Goal: Task Accomplishment & Management: Use online tool/utility

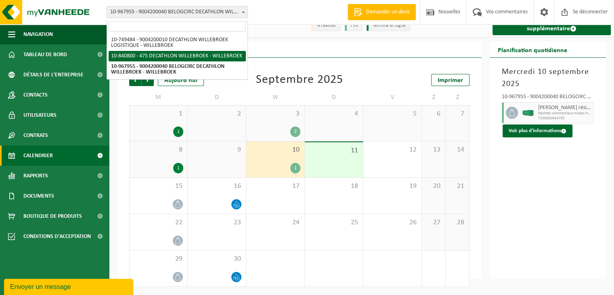
select select "92043"
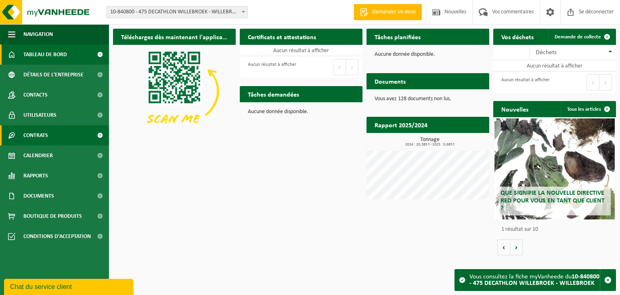
click at [45, 134] on font "Contrats" at bounding box center [35, 135] width 25 height 6
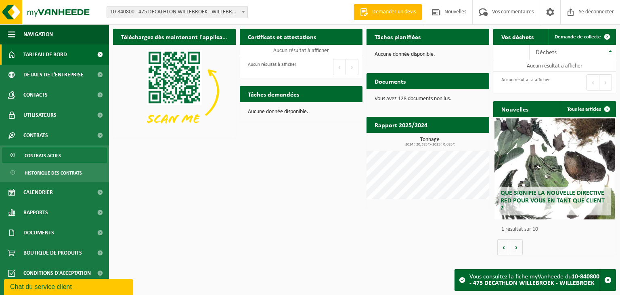
click at [43, 156] on font "Contrats actifs" at bounding box center [43, 155] width 36 height 5
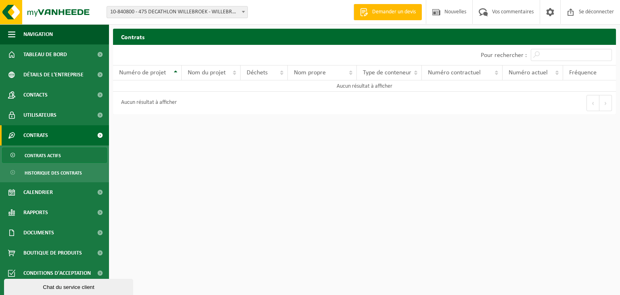
click at [209, 9] on font "10-840800 - 475 DECATHLON WILLEBROEK - WILLEBROEK" at bounding box center [175, 12] width 131 height 6
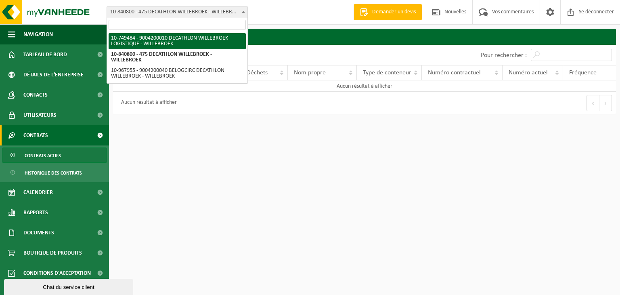
select select "6195"
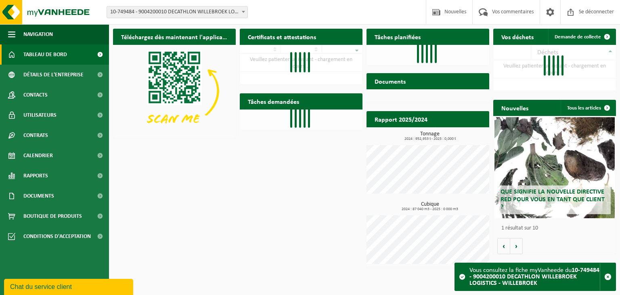
click at [229, 13] on font "10-749484 - 9004200010 DECATHLON WILLEBROEK LOGISTIQUE - WILLEBROEK" at bounding box center [200, 12] width 180 height 6
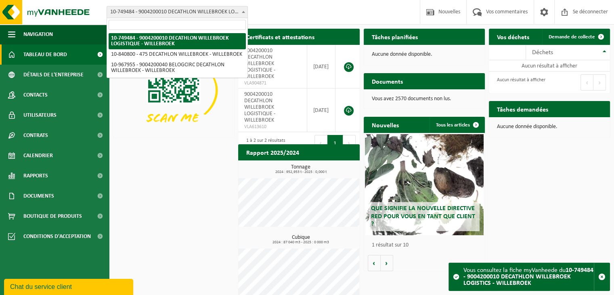
click at [279, 11] on div "Bifurquer: 10-749484 - 9004200010 DECATHLON WILLEBROEK LOGISTIQUE - WILLEBROEK …" at bounding box center [307, 12] width 614 height 25
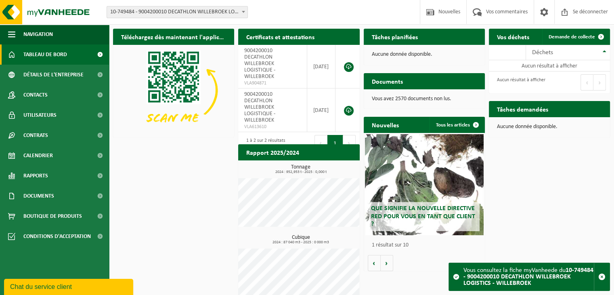
click at [212, 13] on font "10-749484 - 9004200010 DECATHLON WILLEBROEK LOGISTIQUE - WILLEBROEK" at bounding box center [200, 12] width 180 height 6
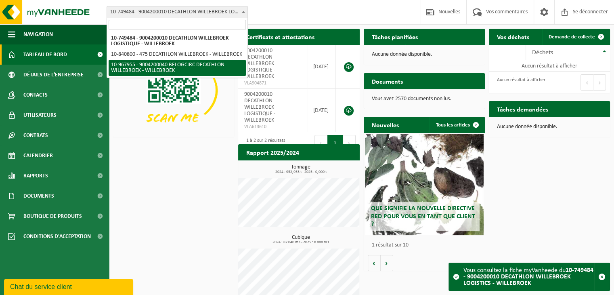
select select "154029"
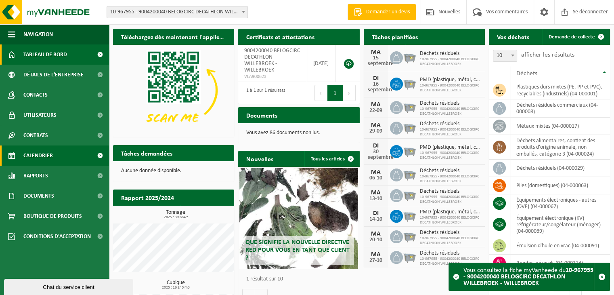
click at [45, 154] on font "Calendrier" at bounding box center [37, 156] width 29 height 6
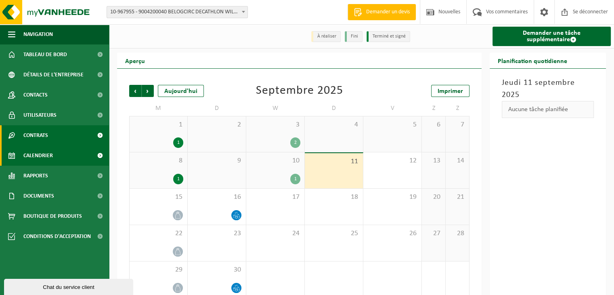
click at [63, 139] on link "Contrats" at bounding box center [54, 135] width 109 height 20
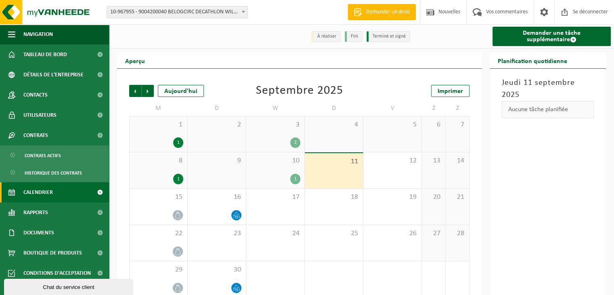
click at [60, 163] on ul "Contrats actifs Historique des contrats" at bounding box center [54, 163] width 109 height 37
click at [59, 158] on font "Contrats actifs" at bounding box center [43, 155] width 36 height 5
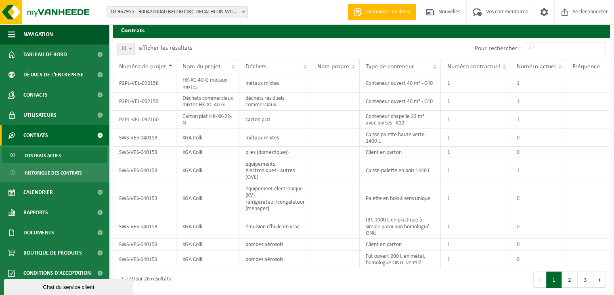
scroll to position [23, 0]
click at [571, 279] on button "2" at bounding box center [570, 279] width 16 height 16
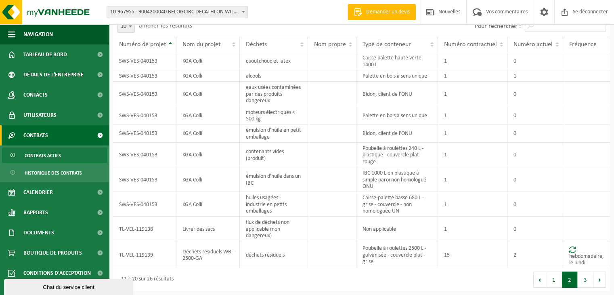
scroll to position [47, 0]
click at [583, 282] on button "3" at bounding box center [585, 279] width 16 height 16
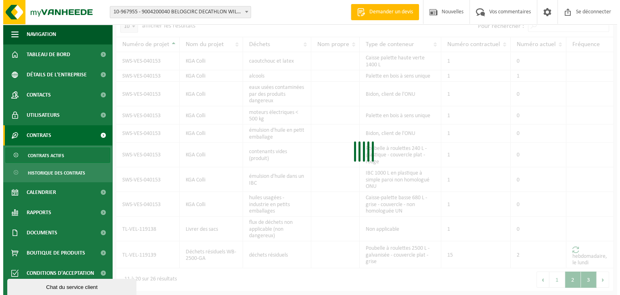
scroll to position [0, 0]
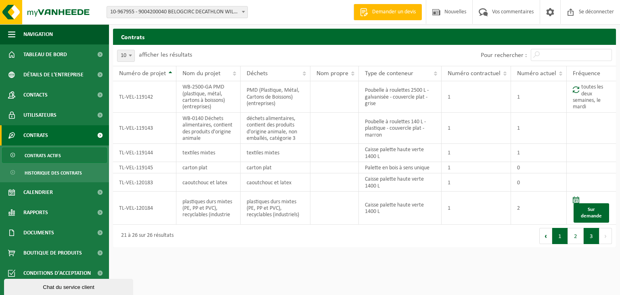
click at [559, 244] on button "1" at bounding box center [560, 236] width 16 height 16
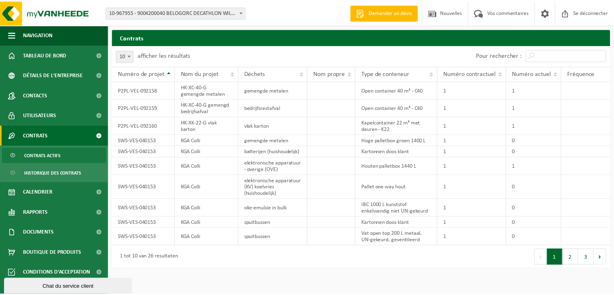
scroll to position [31, 0]
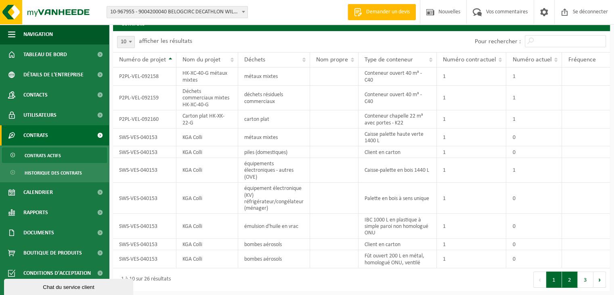
click at [570, 282] on button "2" at bounding box center [570, 279] width 16 height 16
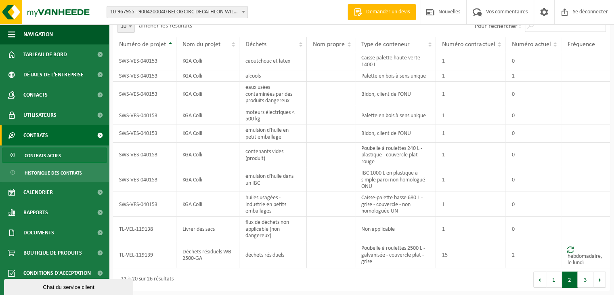
scroll to position [47, 0]
click at [553, 280] on button "1" at bounding box center [554, 279] width 16 height 16
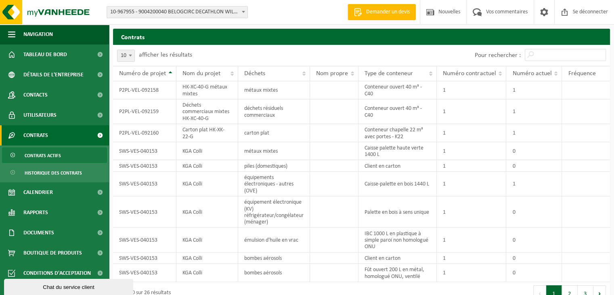
scroll to position [0, 0]
click at [242, 11] on b at bounding box center [243, 12] width 3 height 2
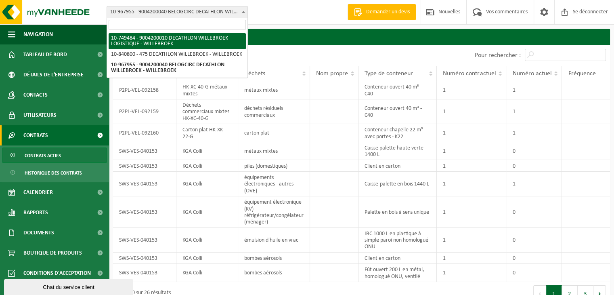
select select "6195"
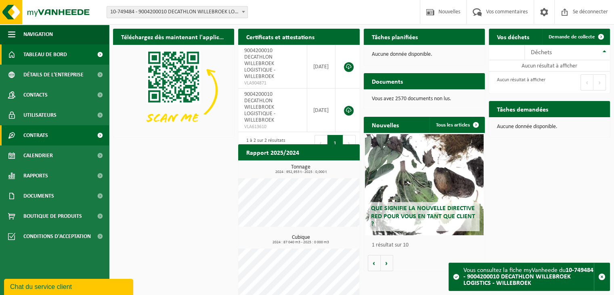
click at [42, 136] on font "Contrats" at bounding box center [35, 135] width 25 height 6
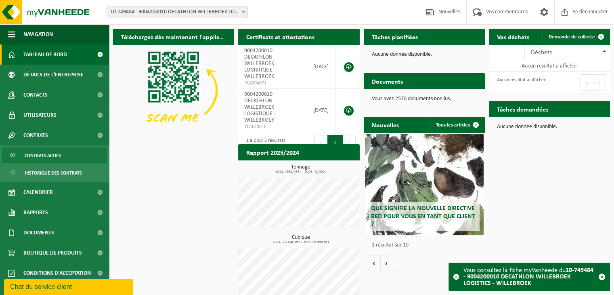
click at [50, 162] on link "Contrats actifs" at bounding box center [54, 154] width 105 height 15
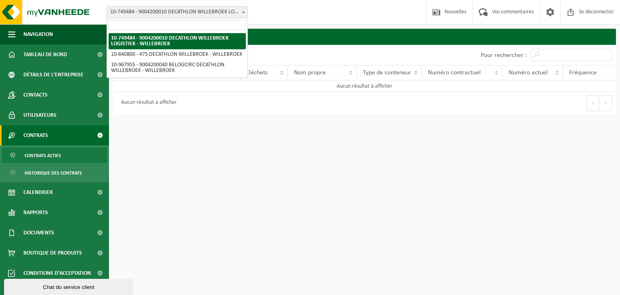
click at [194, 12] on font "10-749484 - 9004200010 DECATHLON WILLEBROEK LOGISTIQUE - WILLEBROEK" at bounding box center [200, 12] width 180 height 6
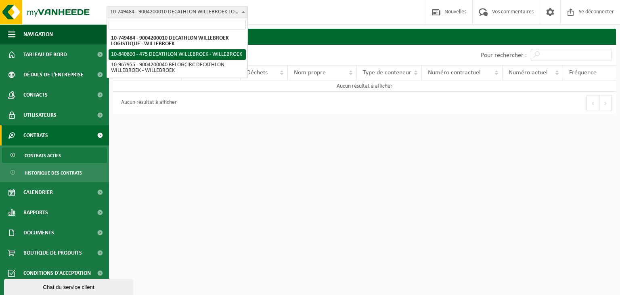
select select "92043"
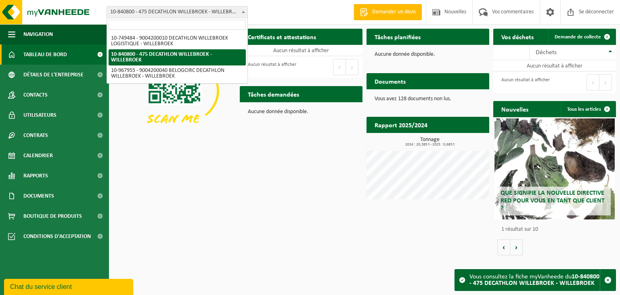
click at [216, 15] on font "10-840800 - 475 DECATHLON WILLEBROEK - WILLEBROEK" at bounding box center [175, 12] width 131 height 6
click at [44, 136] on font "Contrats" at bounding box center [35, 135] width 25 height 6
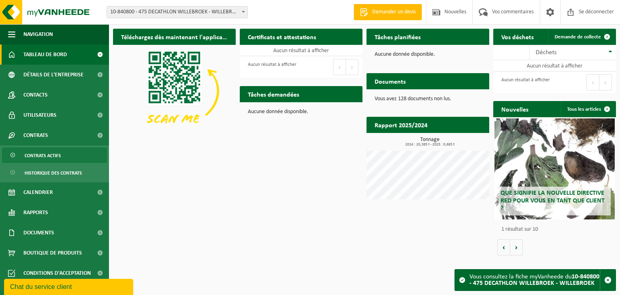
click at [59, 159] on span "Contrats actifs" at bounding box center [43, 155] width 36 height 15
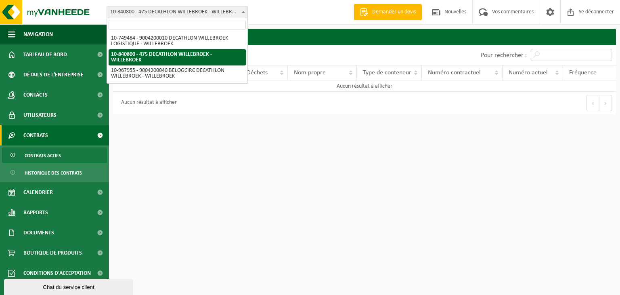
click at [214, 15] on font "10-840800 - 475 DECATHLON WILLEBROEK - WILLEBROEK" at bounding box center [175, 12] width 131 height 6
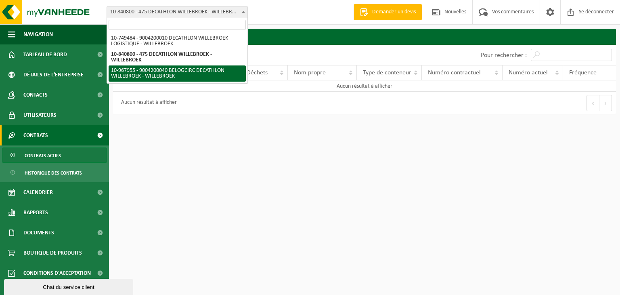
select select "154029"
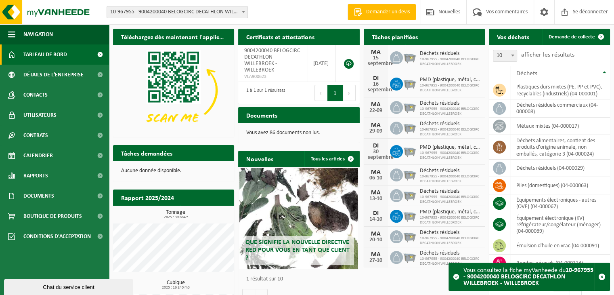
click at [50, 261] on ul "Navigation Demander un devis Nouvelles Vos commentaires Se déconnecter Tableau …" at bounding box center [54, 159] width 109 height 270
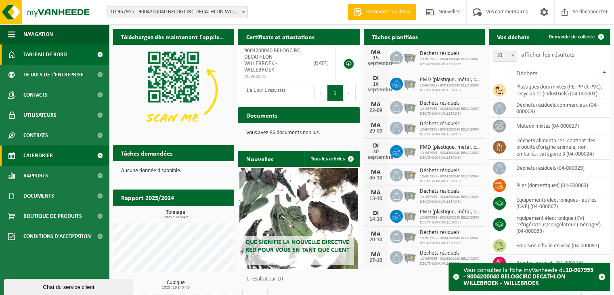
click at [40, 157] on font "Calendrier" at bounding box center [37, 156] width 29 height 6
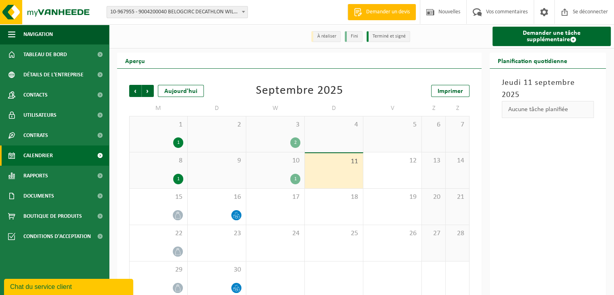
scroll to position [13, 0]
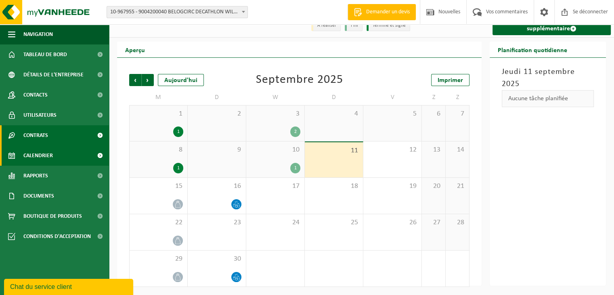
click at [43, 138] on font "Contrats" at bounding box center [35, 135] width 25 height 6
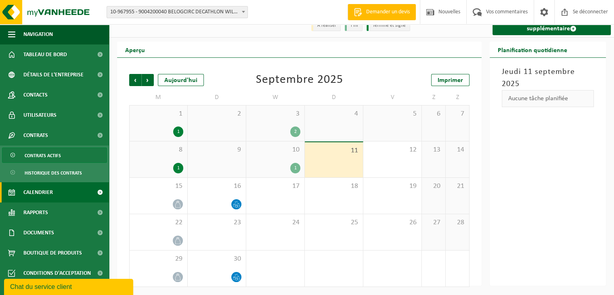
click at [60, 159] on span "Contrats actifs" at bounding box center [43, 155] width 36 height 15
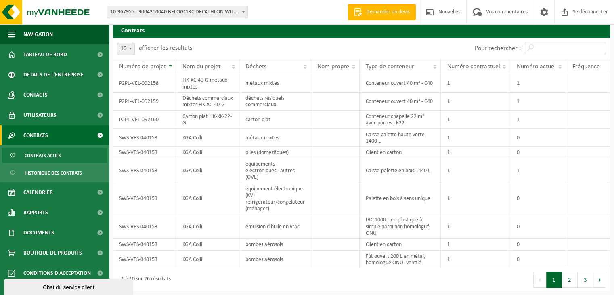
scroll to position [23, 0]
click at [569, 283] on button "2" at bounding box center [570, 279] width 16 height 16
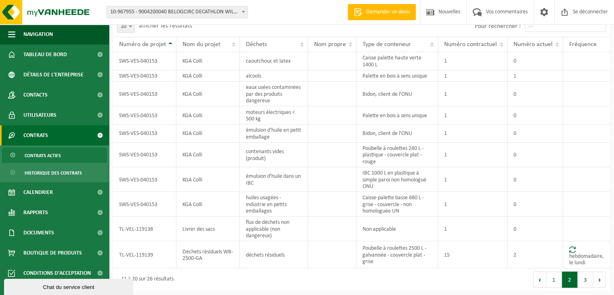
scroll to position [47, 0]
click at [584, 282] on button "3" at bounding box center [585, 279] width 16 height 16
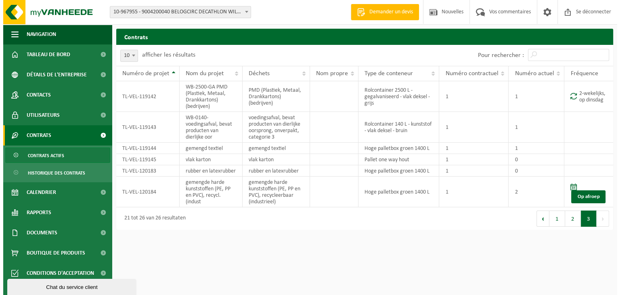
scroll to position [0, 0]
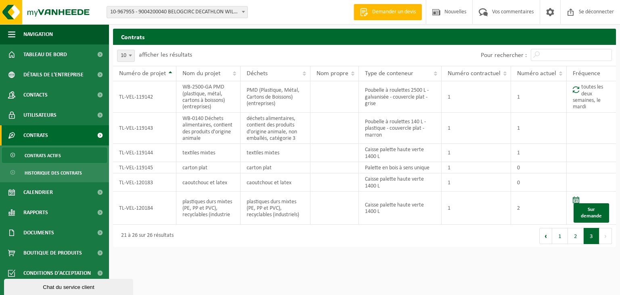
click at [576, 270] on html "Bifurquer: 10-749484 - 9004200010 DECATHLON WILLEBROEK LOGISTIQUE - WILLEBROEK …" at bounding box center [310, 147] width 620 height 295
click at [562, 244] on button "1" at bounding box center [560, 236] width 16 height 16
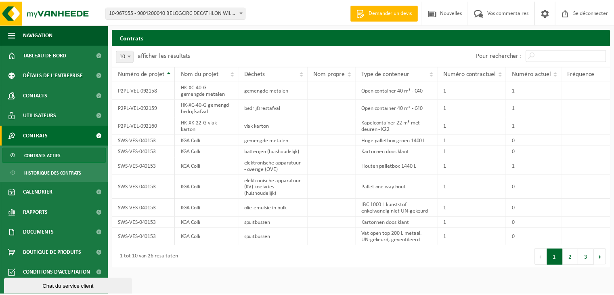
scroll to position [31, 0]
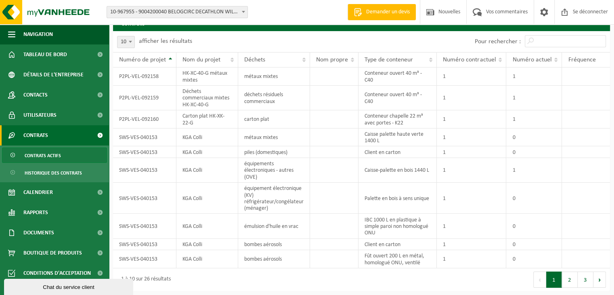
click at [404, 278] on div "Eerste Vorige 1 2 3 Volgende Laatste" at bounding box center [486, 279] width 249 height 23
click at [571, 282] on button "2" at bounding box center [570, 279] width 16 height 16
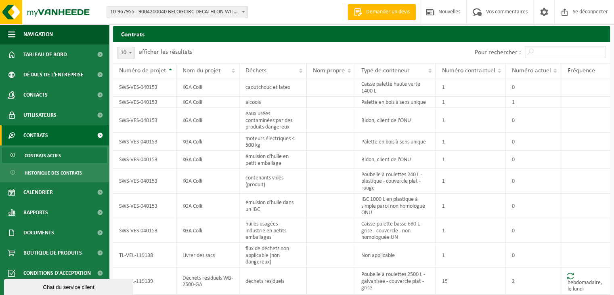
scroll to position [47, 0]
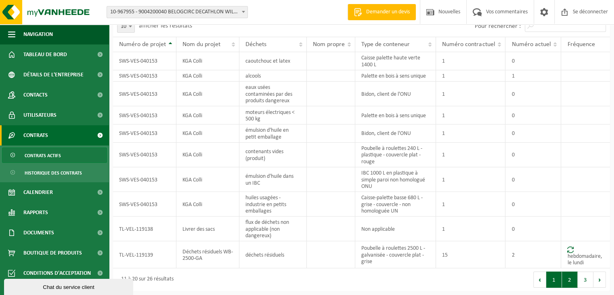
click at [552, 280] on button "1" at bounding box center [554, 279] width 16 height 16
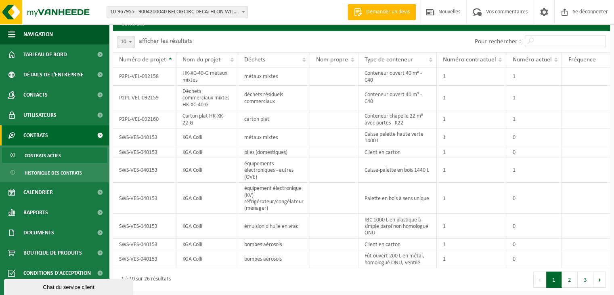
scroll to position [31, 0]
click at [567, 283] on button "2" at bounding box center [570, 279] width 16 height 16
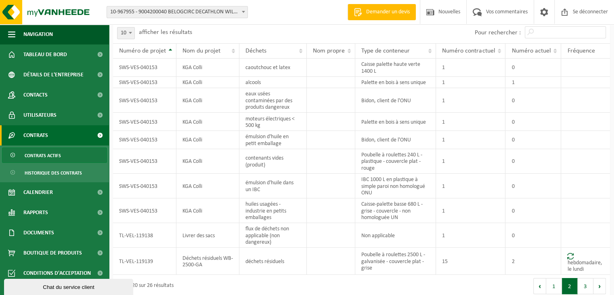
scroll to position [23, 0]
click at [210, 148] on td "KGA Colli" at bounding box center [207, 140] width 63 height 18
click at [71, 174] on font "Historique des contrats" at bounding box center [53, 173] width 57 height 5
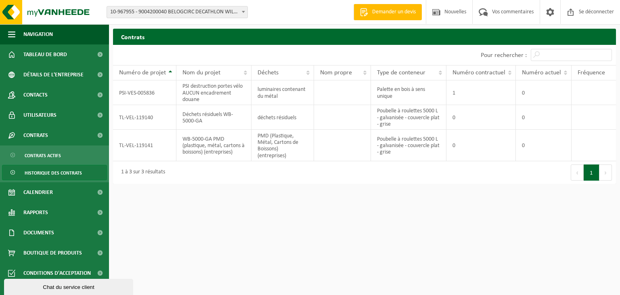
click at [226, 17] on span "10-967955 - 9004200040 BELOGCIRC DECATHLON WILLEBROEK - WILLEBROEK" at bounding box center [177, 11] width 140 height 11
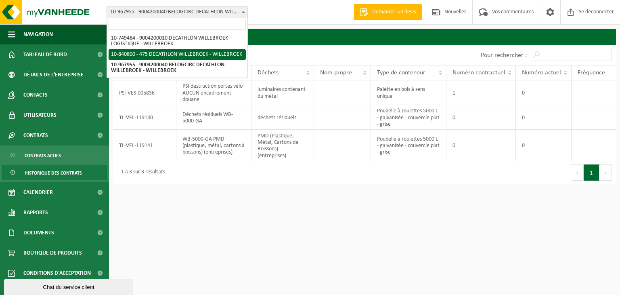
select select "92043"
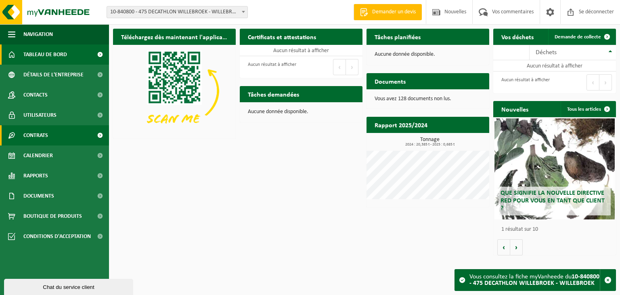
click at [47, 136] on font "Contrats" at bounding box center [35, 135] width 25 height 6
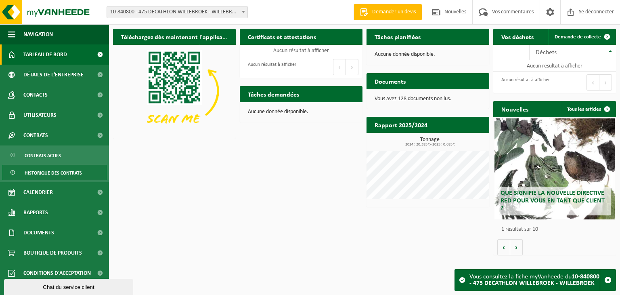
click at [57, 177] on span "Historique des contrats" at bounding box center [53, 172] width 57 height 15
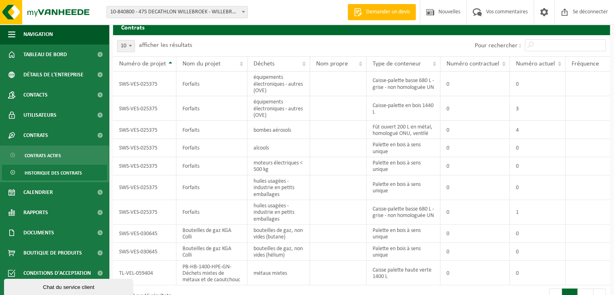
scroll to position [9, 0]
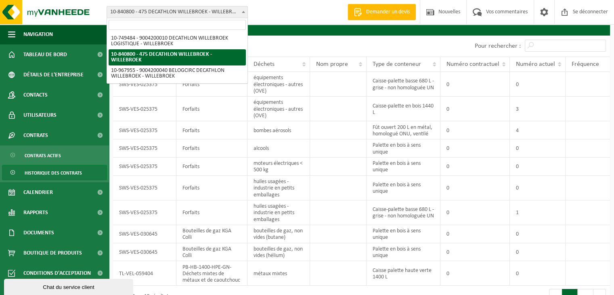
click at [234, 10] on font "10-840800 - 475 DECATHLON WILLEBROEK - WILLEBROEK" at bounding box center [175, 12] width 131 height 6
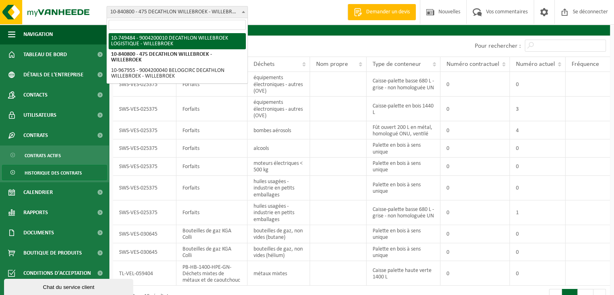
select select "6195"
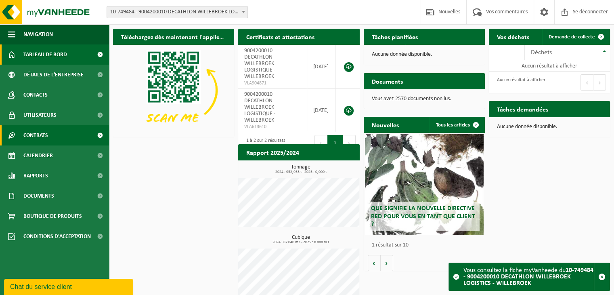
click at [46, 138] on font "Contrats" at bounding box center [35, 135] width 25 height 6
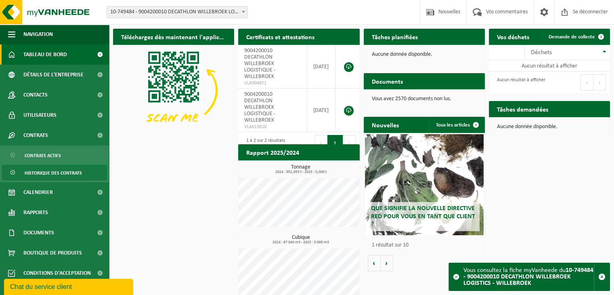
click at [63, 176] on font "Historique des contrats" at bounding box center [53, 173] width 57 height 5
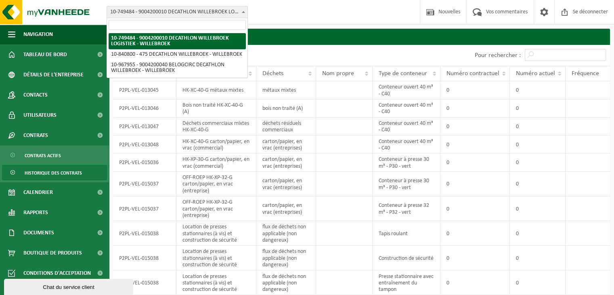
click at [174, 12] on font "10-749484 - 9004200010 DECATHLON WILLEBROEK LOGISTIQUE - WILLEBROEK" at bounding box center [200, 12] width 180 height 6
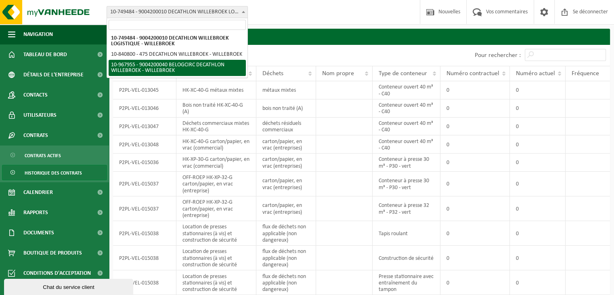
select select "154029"
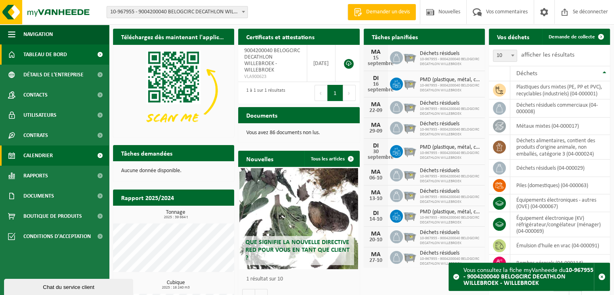
click at [28, 153] on font "Calendrier" at bounding box center [37, 156] width 29 height 6
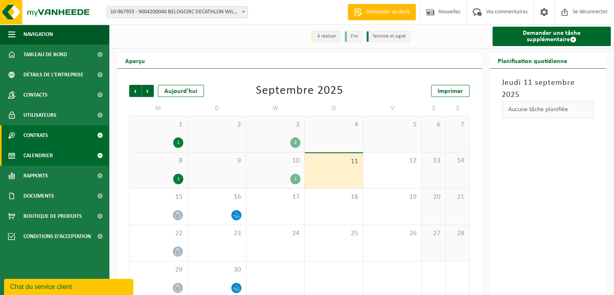
click at [39, 138] on font "Contrats" at bounding box center [35, 135] width 25 height 6
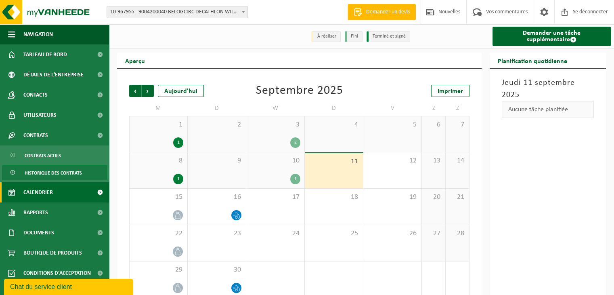
click at [50, 175] on font "Historique des contrats" at bounding box center [53, 173] width 57 height 5
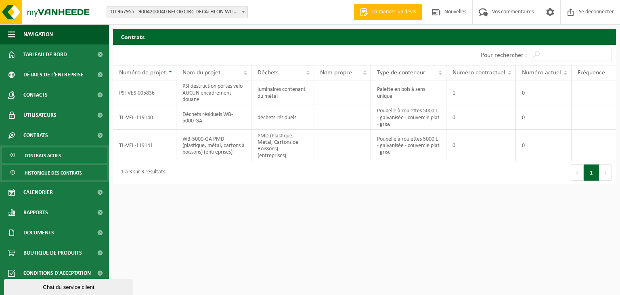
click at [54, 158] on font "Contrats actifs" at bounding box center [43, 155] width 36 height 5
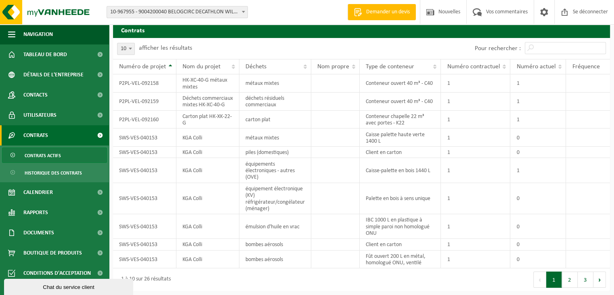
scroll to position [23, 0]
click at [130, 43] on span at bounding box center [130, 48] width 8 height 10
select select "50"
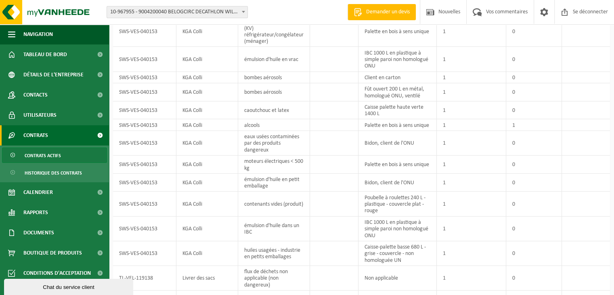
scroll to position [182, 0]
click at [613, 109] on div "Contrats Veuillez patienter. En raison de la grande quantité de données, le cha…" at bounding box center [361, 166] width 505 height 639
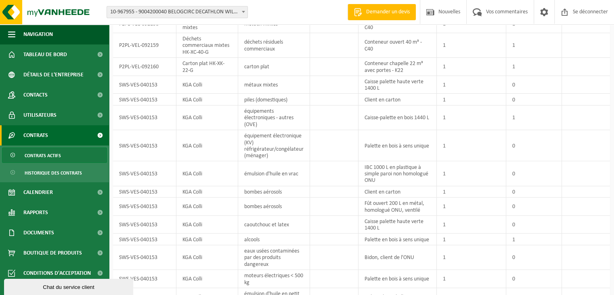
scroll to position [68, 0]
click at [215, 9] on font "10-967955 - 9004200040 BELOGCIRC DECATHLON WILLEBROEK - WILLEBROEK" at bounding box center [199, 12] width 178 height 6
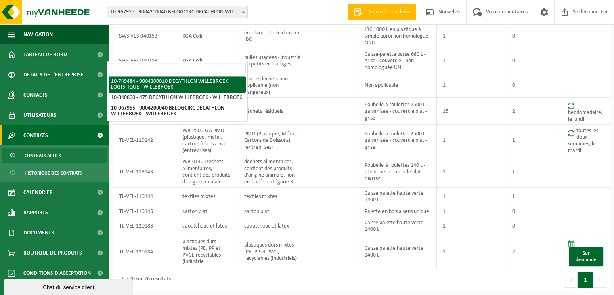
scroll to position [419, 0]
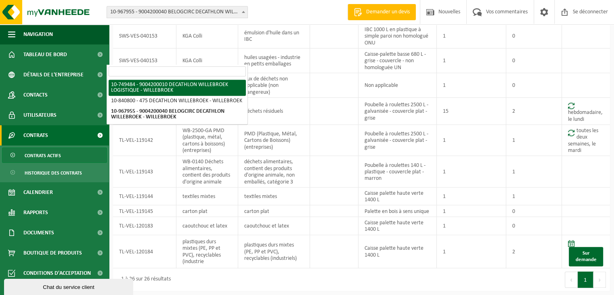
click at [256, 14] on div "Bifurquer: 10-749484 - 9004200010 DECATHLON WILLEBROEK LOGISTIQUE - WILLEBROEK …" at bounding box center [180, 12] width 159 height 12
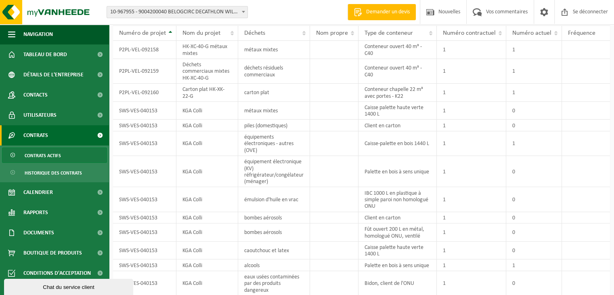
scroll to position [39, 0]
click at [192, 13] on font "10-967955 - 9004200040 BELOGCIRC DECATHLON WILLEBROEK - WILLEBROEK" at bounding box center [199, 12] width 178 height 6
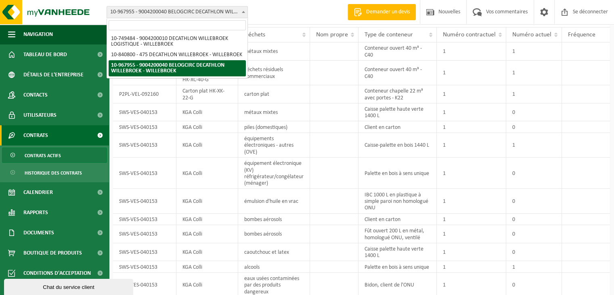
click at [282, 15] on div "Bifurquer: 10-749484 - 9004200010 DECATHLON WILLEBROEK LOGISTIQUE - WILLEBROEK …" at bounding box center [307, 12] width 614 height 25
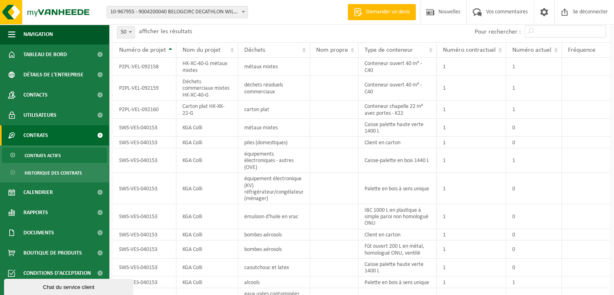
scroll to position [24, 0]
click at [38, 192] on font "Calendrier" at bounding box center [37, 192] width 29 height 6
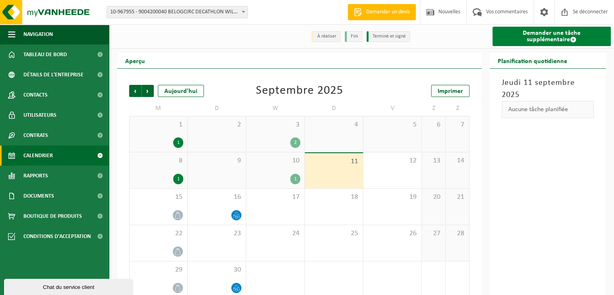
click at [528, 41] on font "Demander une tâche supplémentaire" at bounding box center [551, 36] width 58 height 13
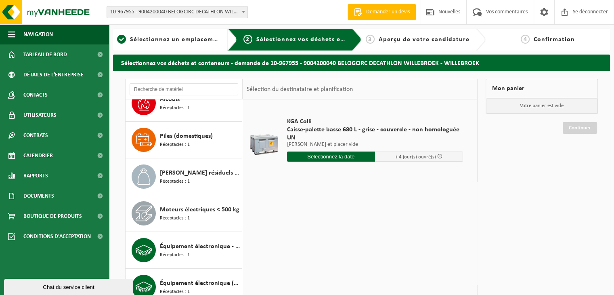
scroll to position [91, 0]
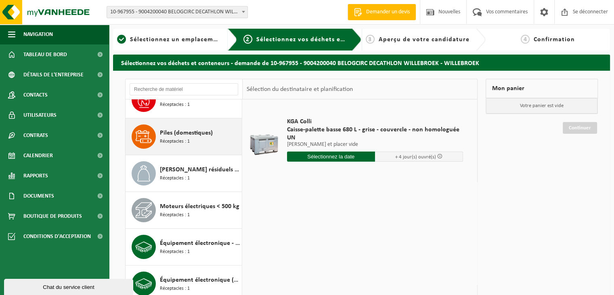
click at [194, 133] on font "Piles (domestiques)" at bounding box center [186, 133] width 53 height 6
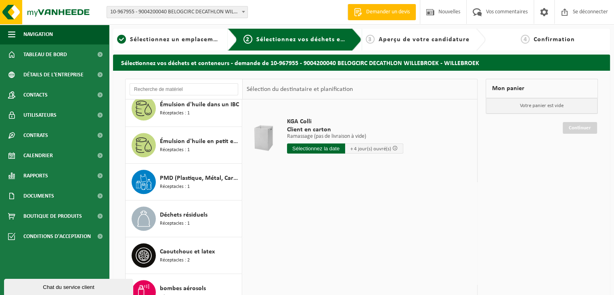
scroll to position [527, 0]
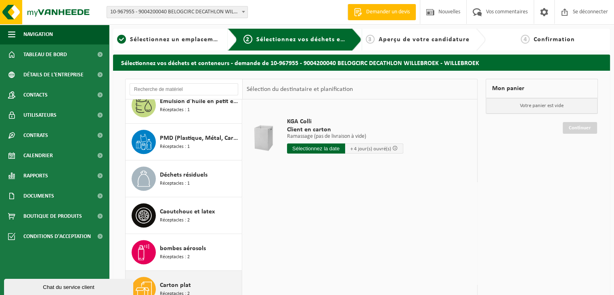
click at [197, 273] on div "Carton plat Réceptacles : 2" at bounding box center [183, 288] width 117 height 36
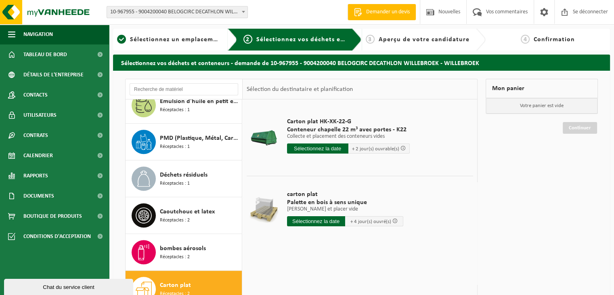
click at [323, 149] on input "text" at bounding box center [317, 148] width 61 height 10
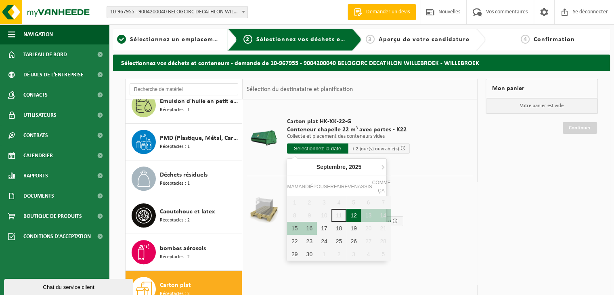
click at [355, 215] on font "12" at bounding box center [353, 215] width 6 height 6
type input "Van 2025-09-12"
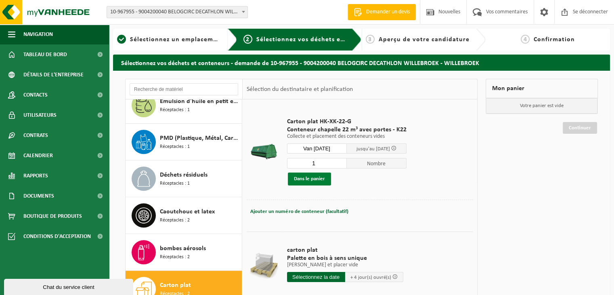
click at [298, 177] on font "Dans le panier" at bounding box center [309, 178] width 31 height 5
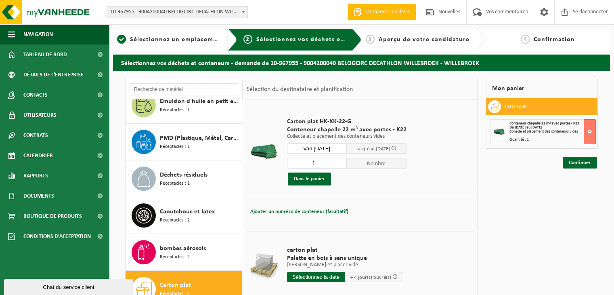
click at [326, 147] on input "Van 2025-09-12" at bounding box center [317, 148] width 60 height 10
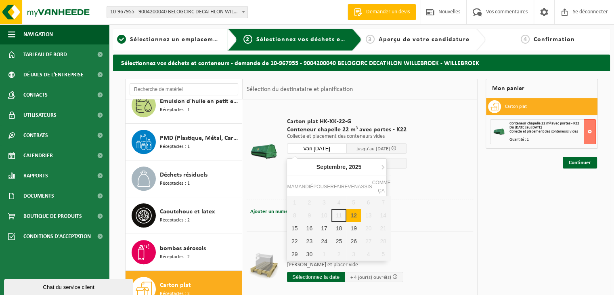
click at [518, 166] on div "Mon panier Carton plat Conteneur chapelle 22 m³ avec portes - K22 Du 12/09/2025…" at bounding box center [541, 220] width 120 height 283
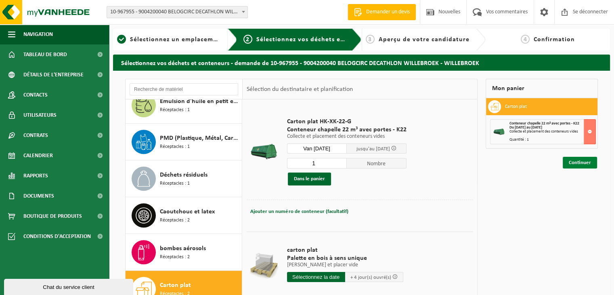
click at [577, 160] on font "Continuer" at bounding box center [579, 162] width 22 height 5
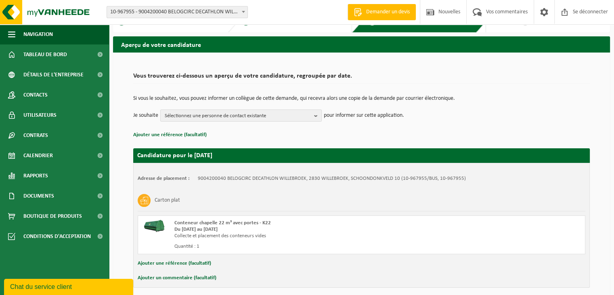
scroll to position [16, 0]
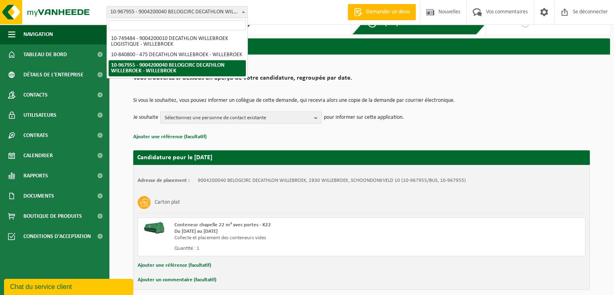
click at [241, 11] on span at bounding box center [243, 11] width 8 height 10
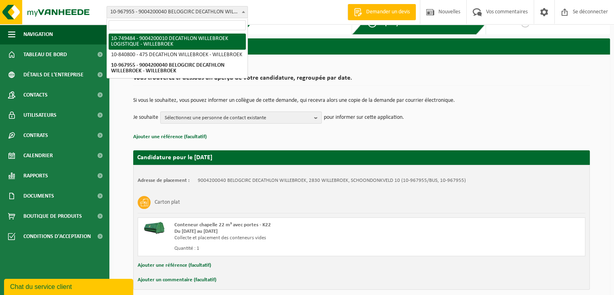
select select "6195"
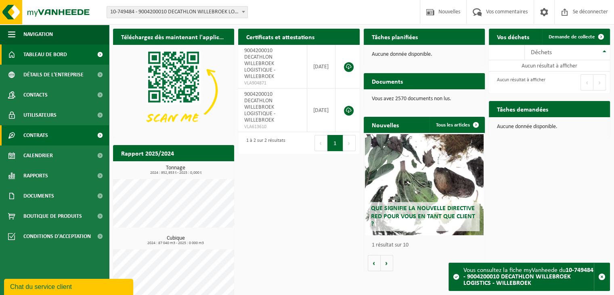
click at [39, 138] on font "Contrats" at bounding box center [35, 135] width 25 height 6
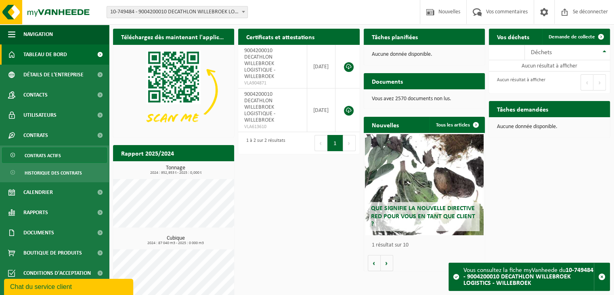
click at [40, 155] on font "Contrats actifs" at bounding box center [43, 155] width 36 height 5
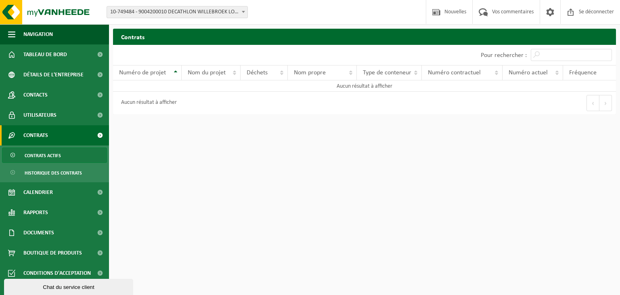
click at [192, 13] on font "10-749484 - 9004200010 DECATHLON WILLEBROEK LOGISTIQUE - WILLEBROEK" at bounding box center [200, 12] width 180 height 6
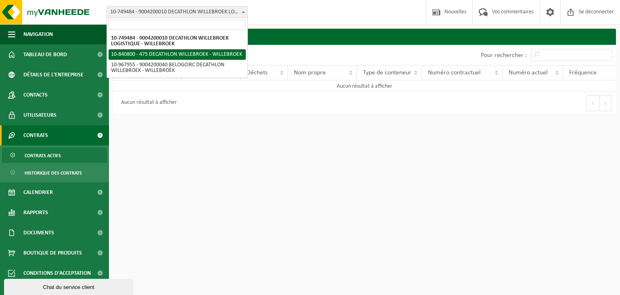
select select "92043"
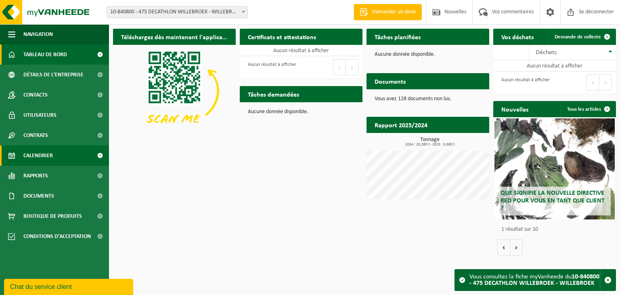
click at [34, 156] on font "Calendrier" at bounding box center [37, 156] width 29 height 6
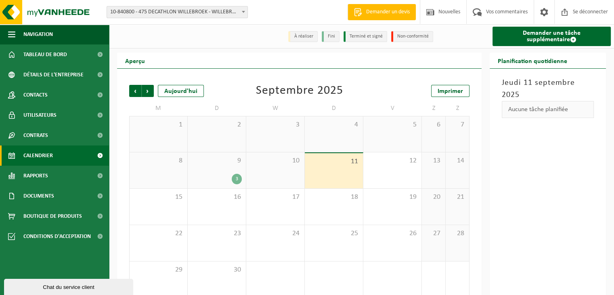
click at [205, 155] on div "9 3" at bounding box center [217, 170] width 58 height 36
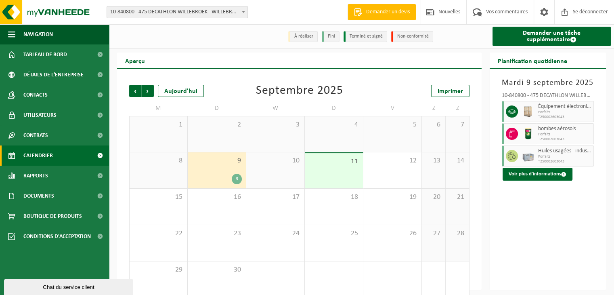
click at [544, 111] on font "Forfaits" at bounding box center [544, 112] width 12 height 4
click at [36, 134] on font "Contrats" at bounding box center [35, 135] width 25 height 6
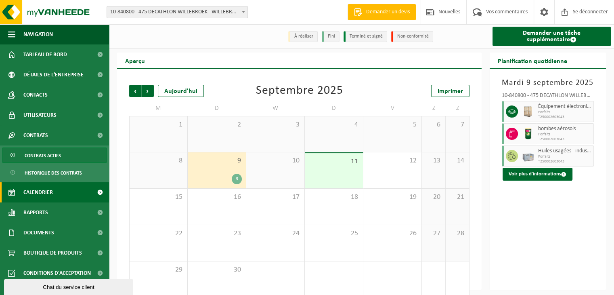
click at [39, 158] on font "Contrats actifs" at bounding box center [43, 155] width 36 height 5
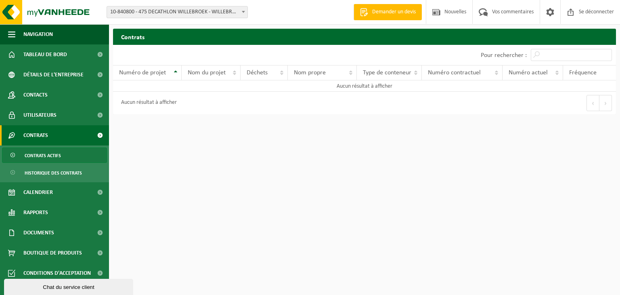
click at [140, 13] on font "10-840800 - 475 DECATHLON WILLEBROEK - WILLEBROEK" at bounding box center [175, 12] width 131 height 6
select select "154029"
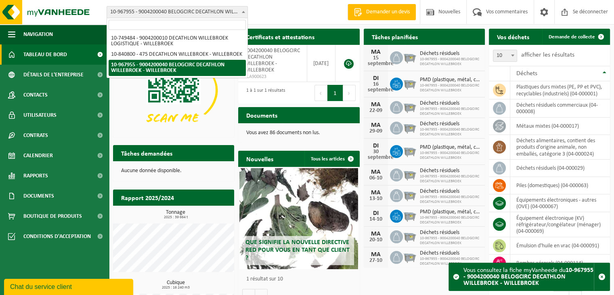
click at [140, 11] on font "10-967955 - 9004200040 BELOGCIRC DECATHLON WILLEBROEK - WILLEBROEK" at bounding box center [199, 12] width 178 height 6
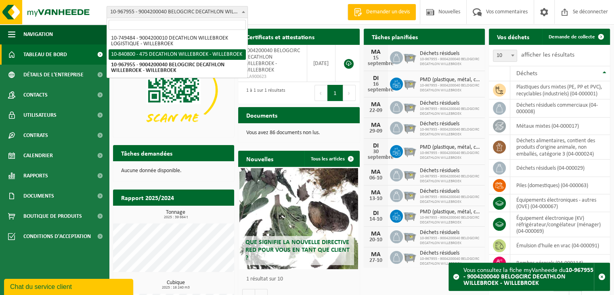
select select "92043"
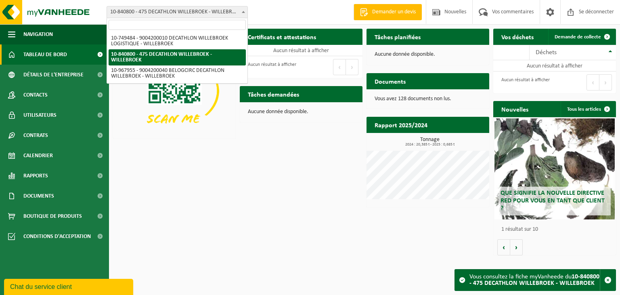
click at [221, 13] on font "10-840800 - 475 DECATHLON WILLEBROEK - WILLEBROEK" at bounding box center [175, 12] width 131 height 6
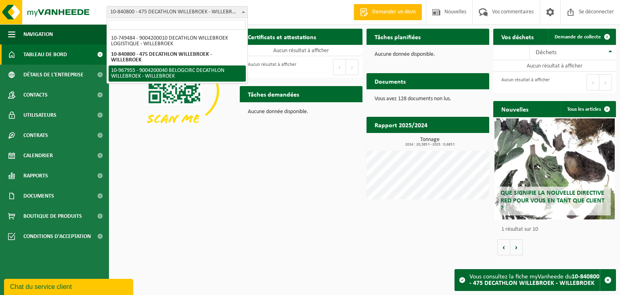
select select "154029"
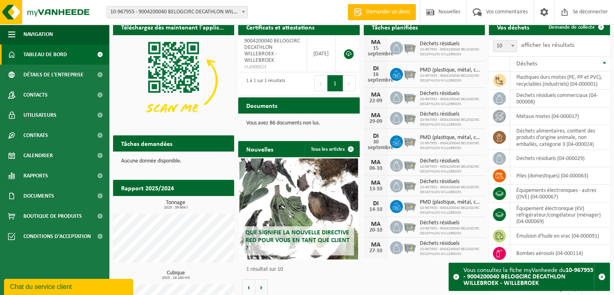
scroll to position [10, 0]
click at [55, 136] on link "Contrats" at bounding box center [54, 135] width 109 height 20
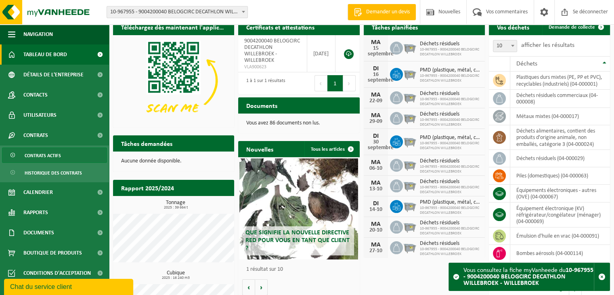
click at [56, 155] on font "Contrats actifs" at bounding box center [43, 155] width 36 height 5
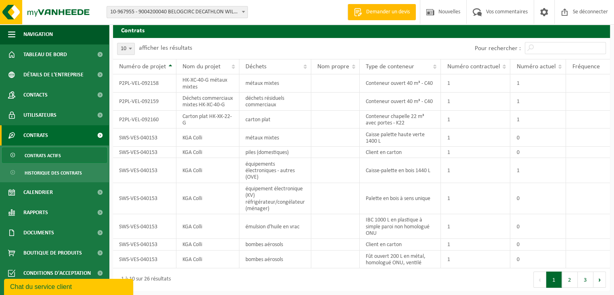
scroll to position [23, 0]
click at [46, 191] on font "Calendrier" at bounding box center [37, 192] width 29 height 6
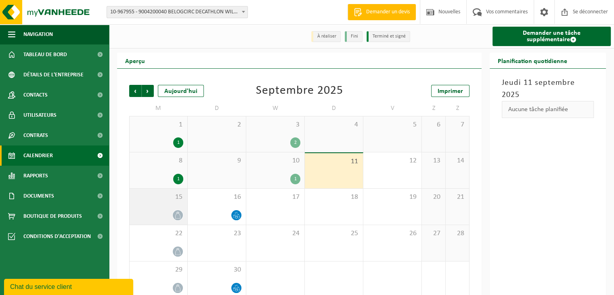
click at [155, 206] on div "15" at bounding box center [159, 206] width 58 height 36
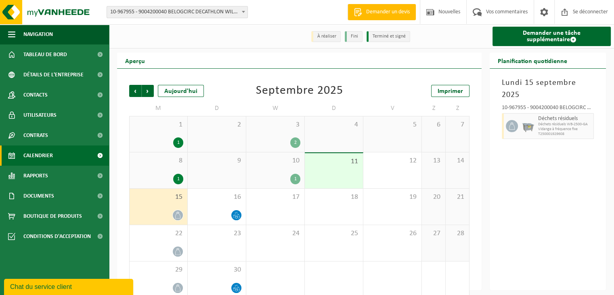
click at [608, 146] on div "Planification quotidienne [GEOGRAPHIC_DATA][DATE] 10-967955 - 9004200040 BELOGC…" at bounding box center [547, 170] width 124 height 237
click at [232, 212] on div at bounding box center [217, 214] width 50 height 11
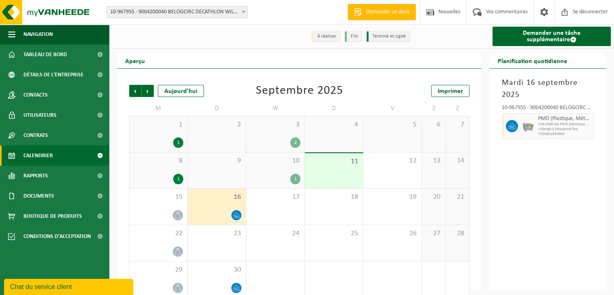
scroll to position [13, 0]
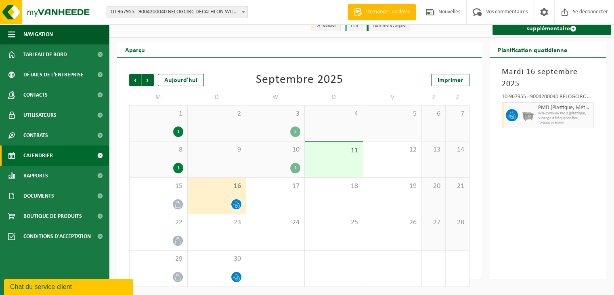
click at [280, 133] on div "2" at bounding box center [275, 131] width 50 height 10
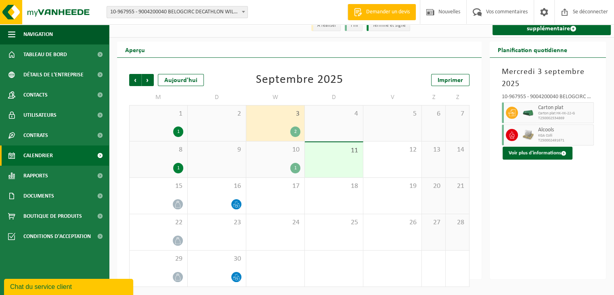
click at [278, 155] on div "10 1" at bounding box center [275, 159] width 58 height 36
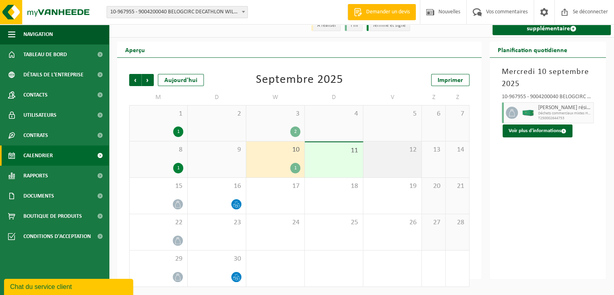
click at [404, 164] on div "12" at bounding box center [392, 159] width 58 height 36
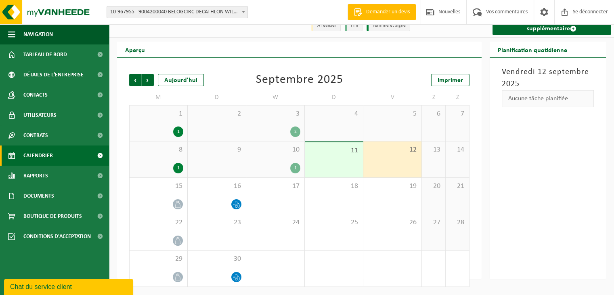
click at [566, 169] on div "Vendredi 12 septembre 2025 Aucune tâche planifiée" at bounding box center [547, 168] width 116 height 221
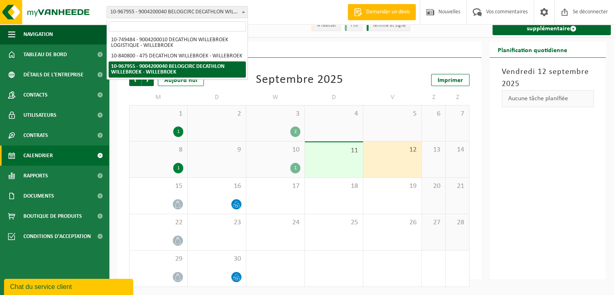
click at [237, 10] on font "10-967955 - 9004200040 BELOGCIRC DECATHLON WILLEBROEK - WILLEBROEK" at bounding box center [199, 12] width 178 height 6
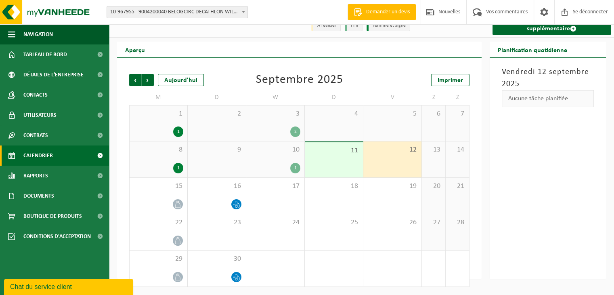
click at [279, 29] on div "À réaliser Fini Terminé et signé Demander une tâche supplémentaire" at bounding box center [361, 25] width 505 height 24
